Goal: Task Accomplishment & Management: Manage account settings

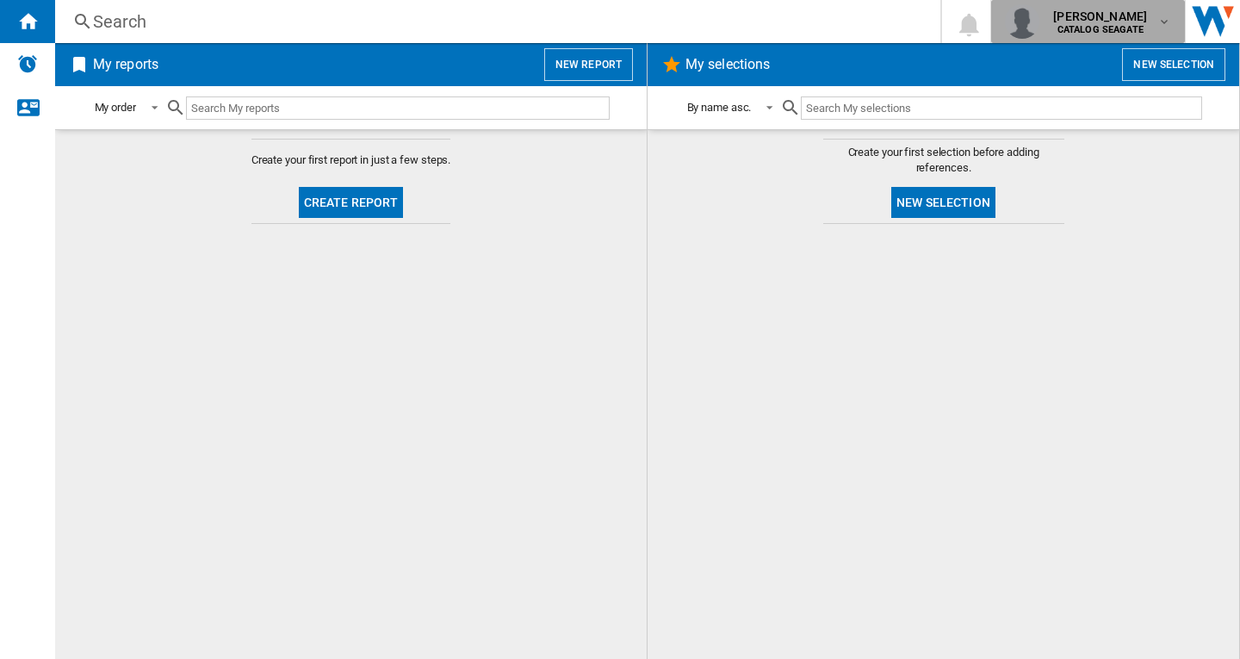
click at [1103, 33] on b "CATALOG SEAGATE" at bounding box center [1100, 29] width 86 height 11
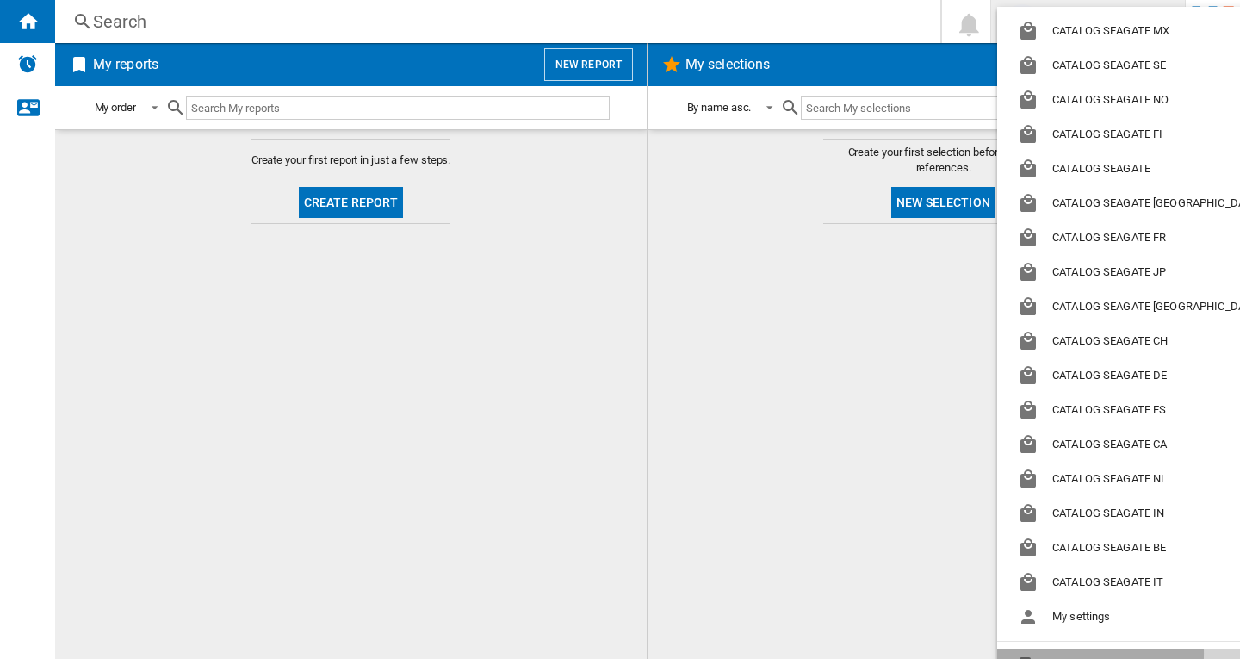
click at [1067, 653] on button "Logout" at bounding box center [1142, 665] width 290 height 34
